Goal: Navigation & Orientation: Find specific page/section

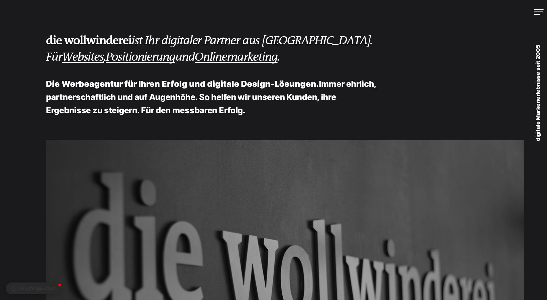
click at [541, 10] on div at bounding box center [539, 12] width 9 height 6
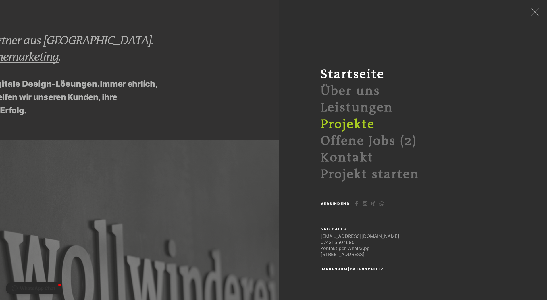
click at [365, 128] on link "Projekte" at bounding box center [348, 124] width 54 height 14
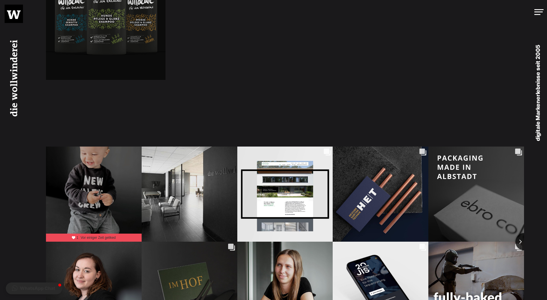
scroll to position [1150, 0]
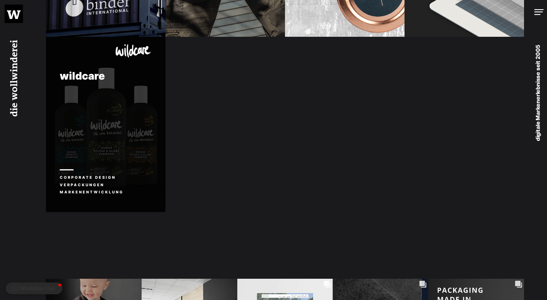
click at [120, 135] on div "wildcare Corporate Design Verpackungen Markenentwicklung" at bounding box center [106, 124] width 120 height 175
click at [83, 80] on h2 "wildcare" at bounding box center [106, 75] width 120 height 11
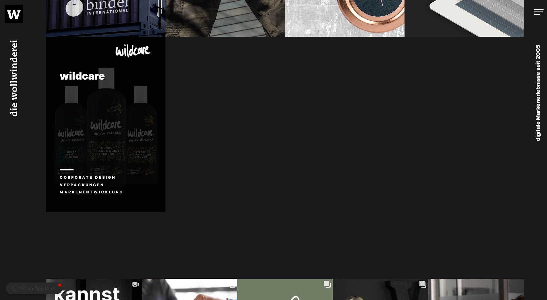
drag, startPoint x: 132, startPoint y: 53, endPoint x: 126, endPoint y: 84, distance: 31.5
click at [132, 53] on img at bounding box center [131, 50] width 55 height 18
drag, startPoint x: 105, startPoint y: 164, endPoint x: 107, endPoint y: 165, distance: 3.0
click at [105, 164] on div "wildcare Corporate Design Verpackungen Markenentwicklung" at bounding box center [106, 124] width 120 height 175
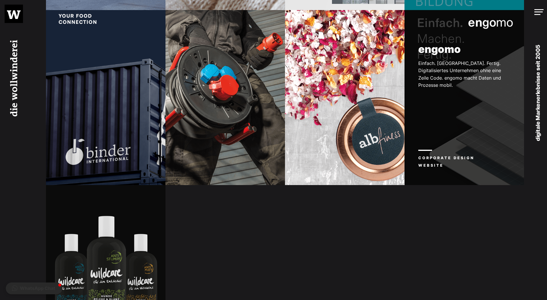
scroll to position [949, 0]
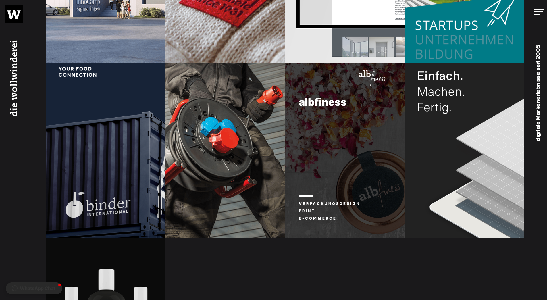
click at [375, 158] on div "albfiness Verpackungsdesign Print E-Commerce" at bounding box center [345, 150] width 120 height 175
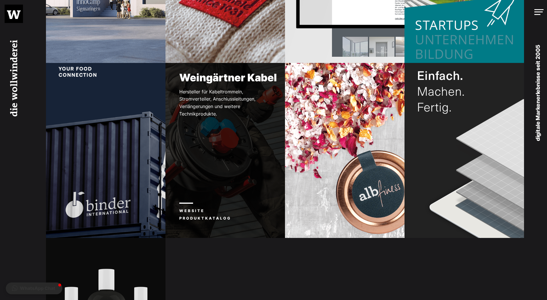
click at [207, 131] on div "Weingärtner Kabel Hersteller für Kabeltrommeln, Stromverteiler, Anschlussleitun…" at bounding box center [226, 150] width 120 height 175
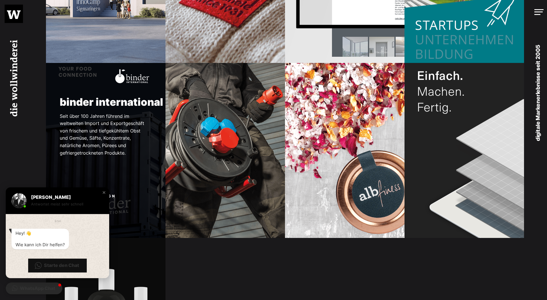
click at [131, 134] on p "Seit über 100 Jahren führend im weltweiten Import und Exportgeschäft von frisch…" at bounding box center [97, 135] width 102 height 44
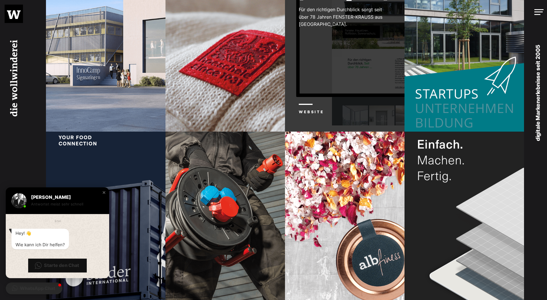
scroll to position [776, 0]
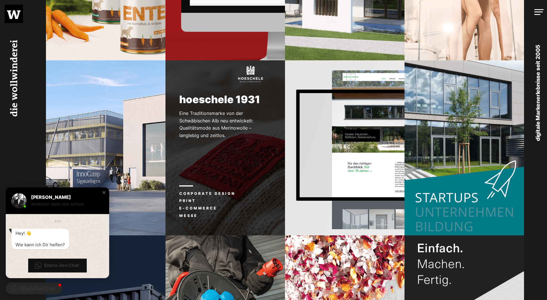
click at [252, 180] on div "hoeschele 1931 Eine Traditionsmarke von der Schwäbischen Alb neu entwickelt: Qu…" at bounding box center [226, 147] width 120 height 175
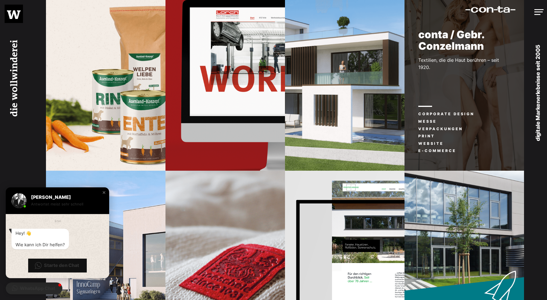
scroll to position [632, 0]
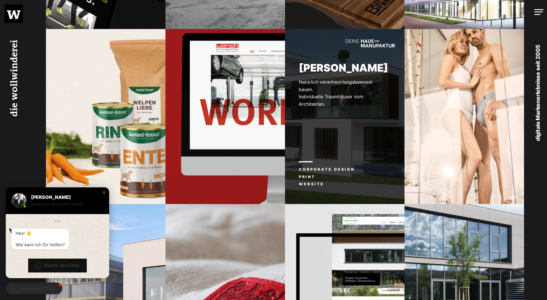
click at [361, 108] on p "Natürlich verantwortungsbewusst bauen. Individuelle Traumhäuser vom Architekten." at bounding box center [336, 92] width 102 height 29
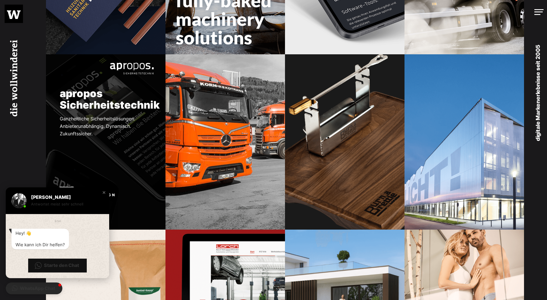
scroll to position [431, 0]
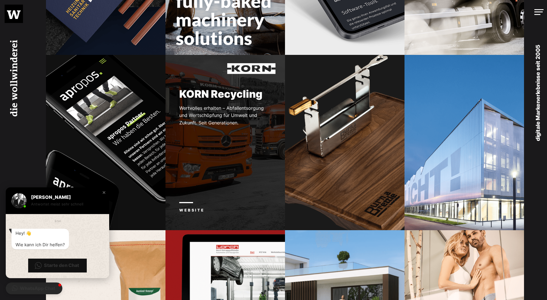
click at [215, 145] on div "KORN Recycling Wertvolles erhalten – Abfallentsorgung und Wertschöpfung für Umw…" at bounding box center [226, 142] width 120 height 175
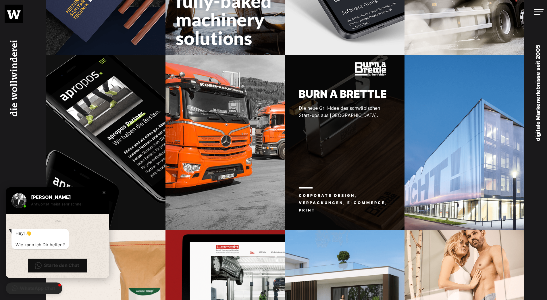
click at [338, 127] on div "BURN A BRETTLE Die neue Grill-Idee des schwäbischen Start-ups aus Rosenfeld. Co…" at bounding box center [345, 142] width 120 height 175
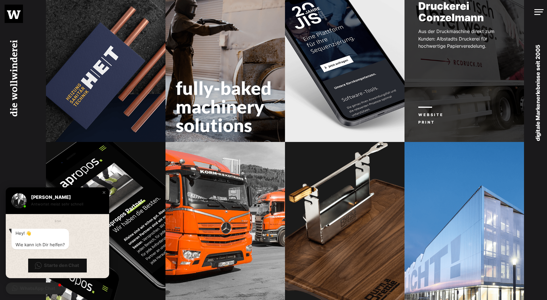
scroll to position [316, 0]
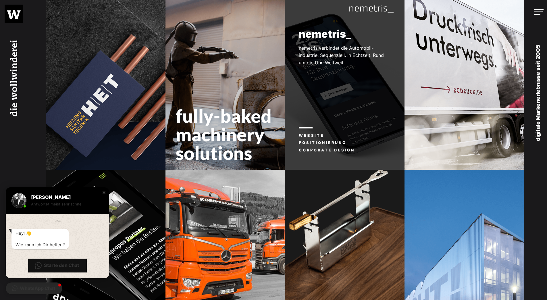
click at [328, 95] on div "nemetris_ nemetris verbindet die Automobil­industrie. Sequenziell. In Echtzeit.…" at bounding box center [345, 82] width 120 height 175
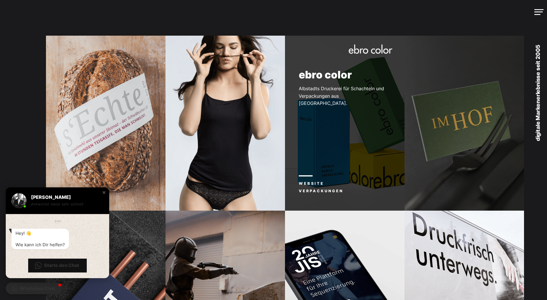
scroll to position [29, 0]
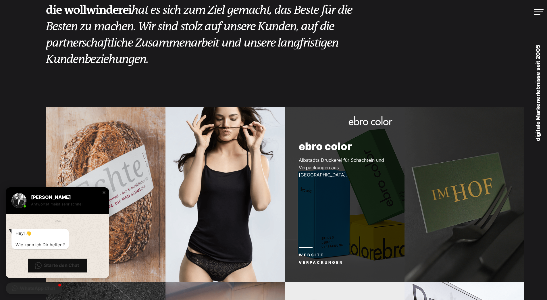
click at [344, 173] on div "ebro color Albstadts Druckerei für Schachteln und Verpackungen aus Karton. Webs…" at bounding box center [345, 194] width 120 height 175
